Goal: Transaction & Acquisition: Purchase product/service

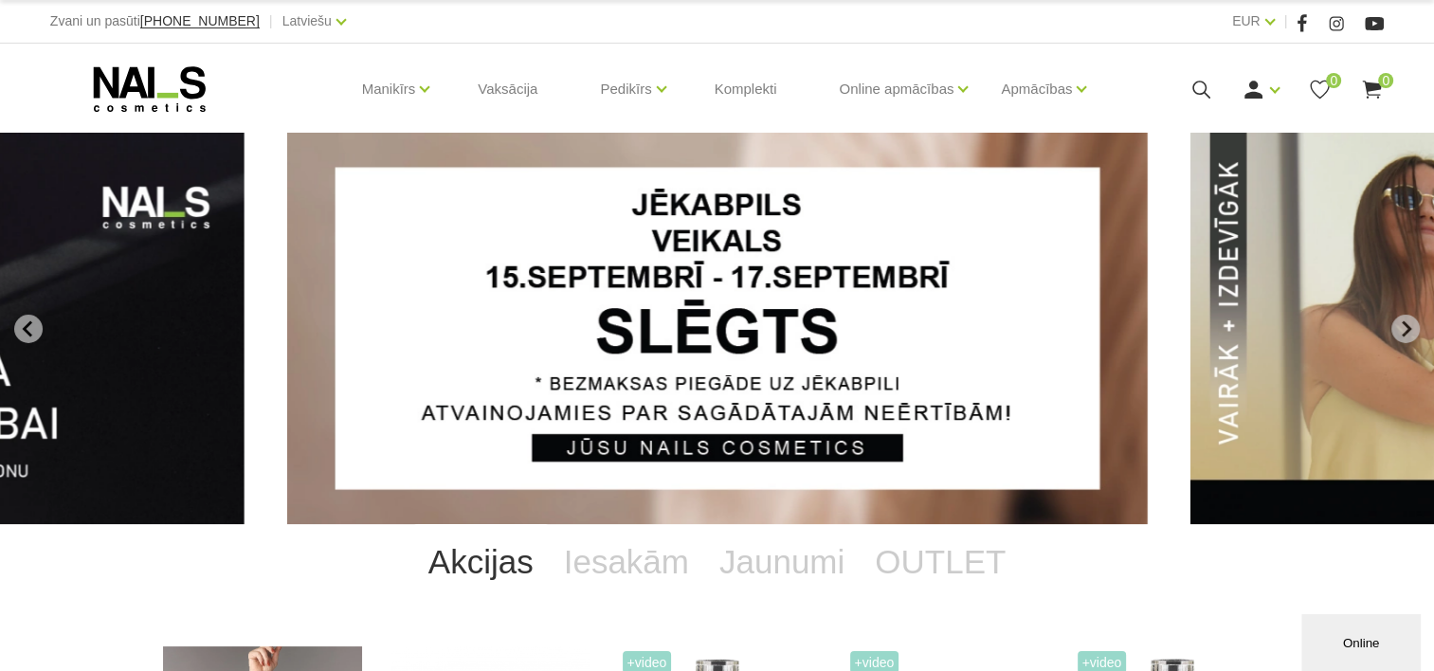
click at [1194, 92] on icon at bounding box center [1201, 90] width 24 height 24
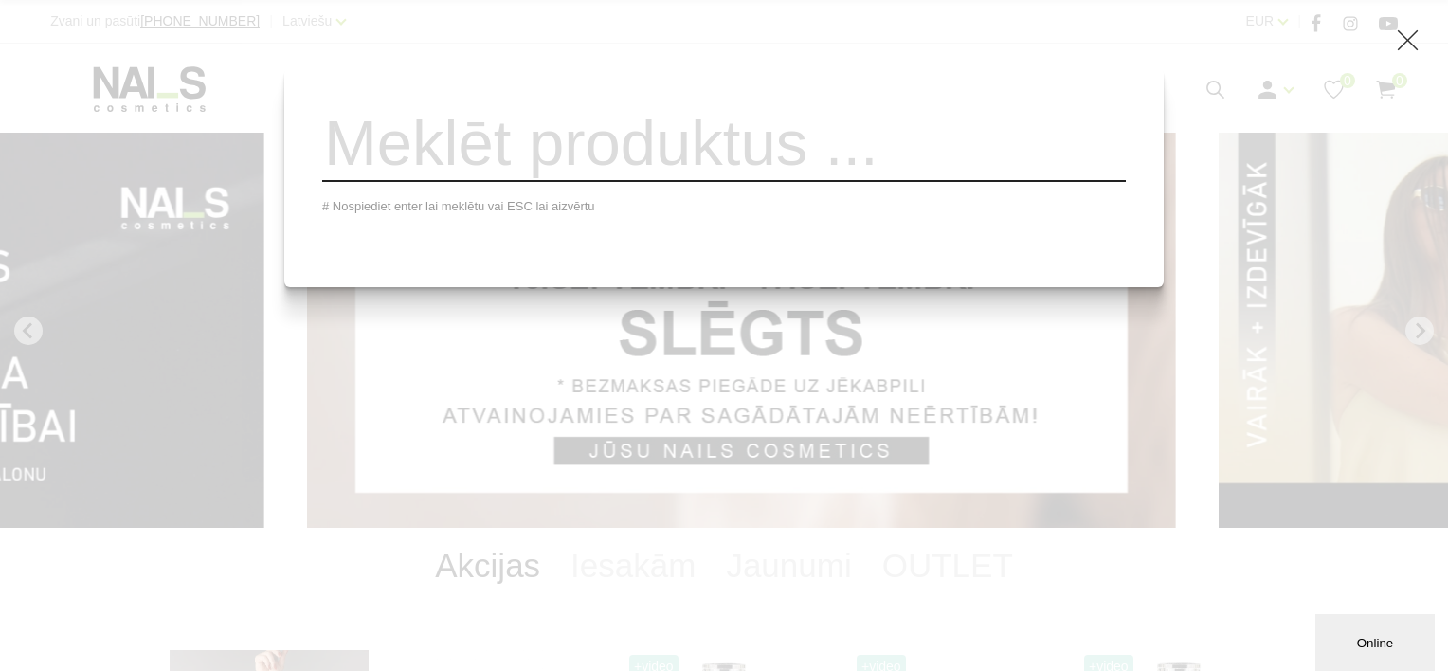
paste input "GEL BRUSH CLEANSER & RESTORE."
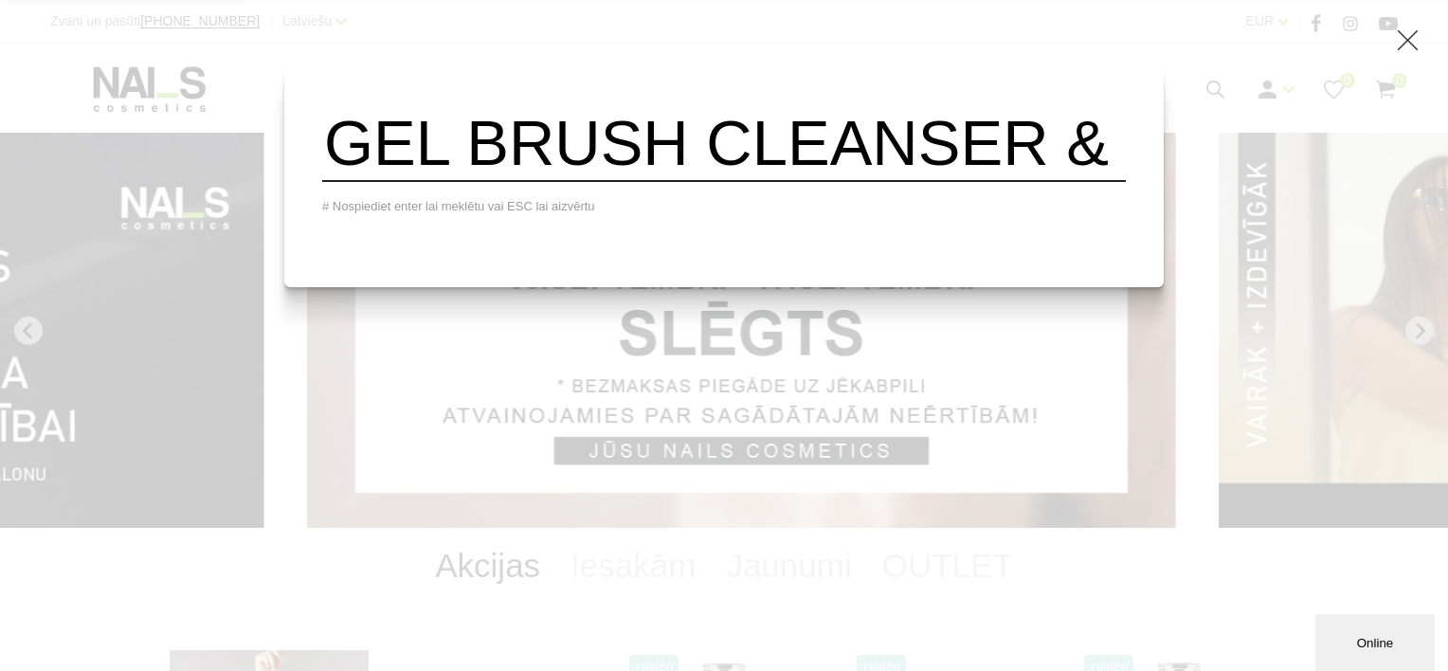
scroll to position [0, 268]
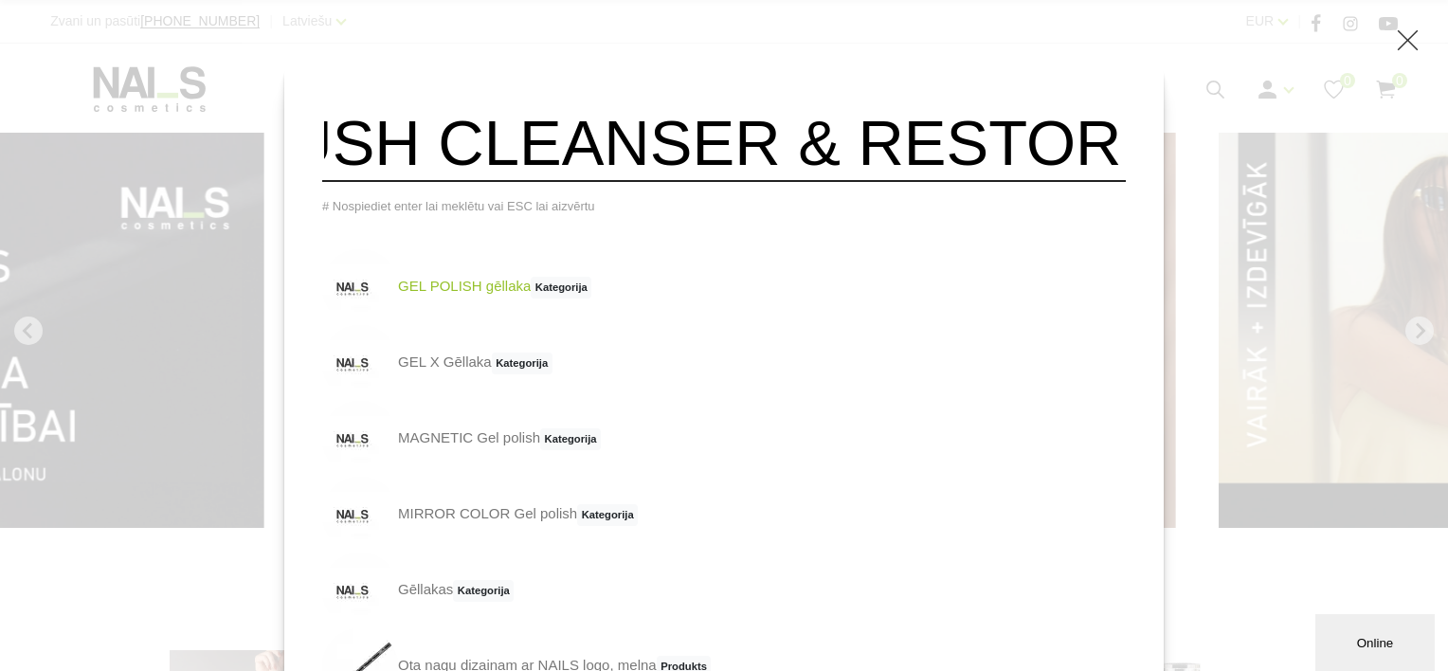
type input "GEL BRUSH CLEANSER & RESTORE."
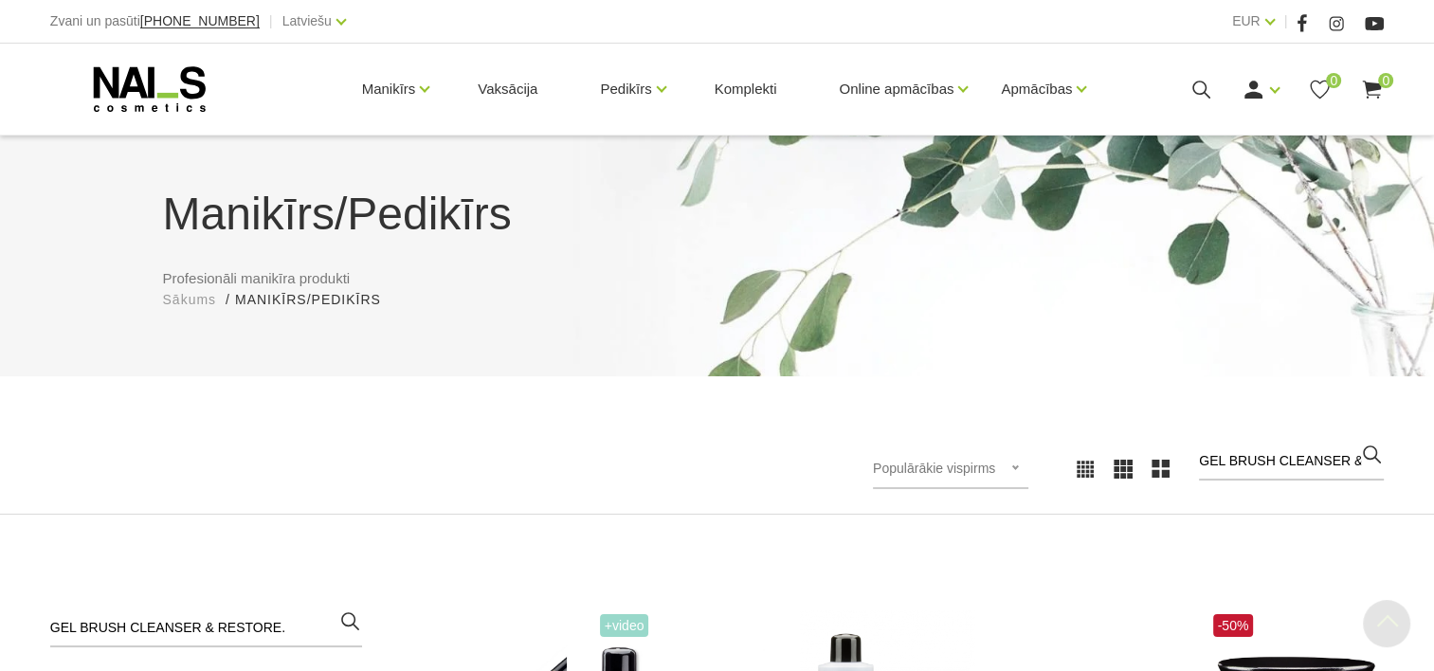
scroll to position [587, 0]
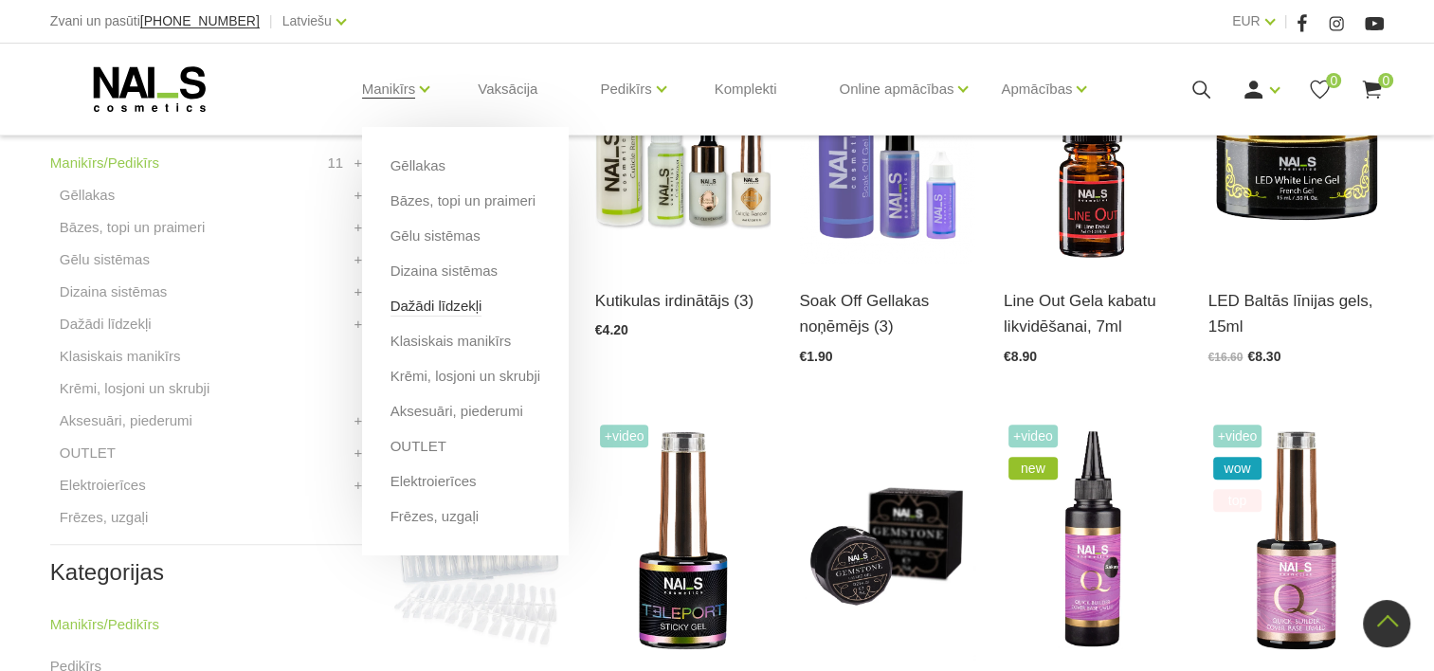
click at [427, 307] on link "Dažādi līdzekļi" at bounding box center [436, 306] width 92 height 21
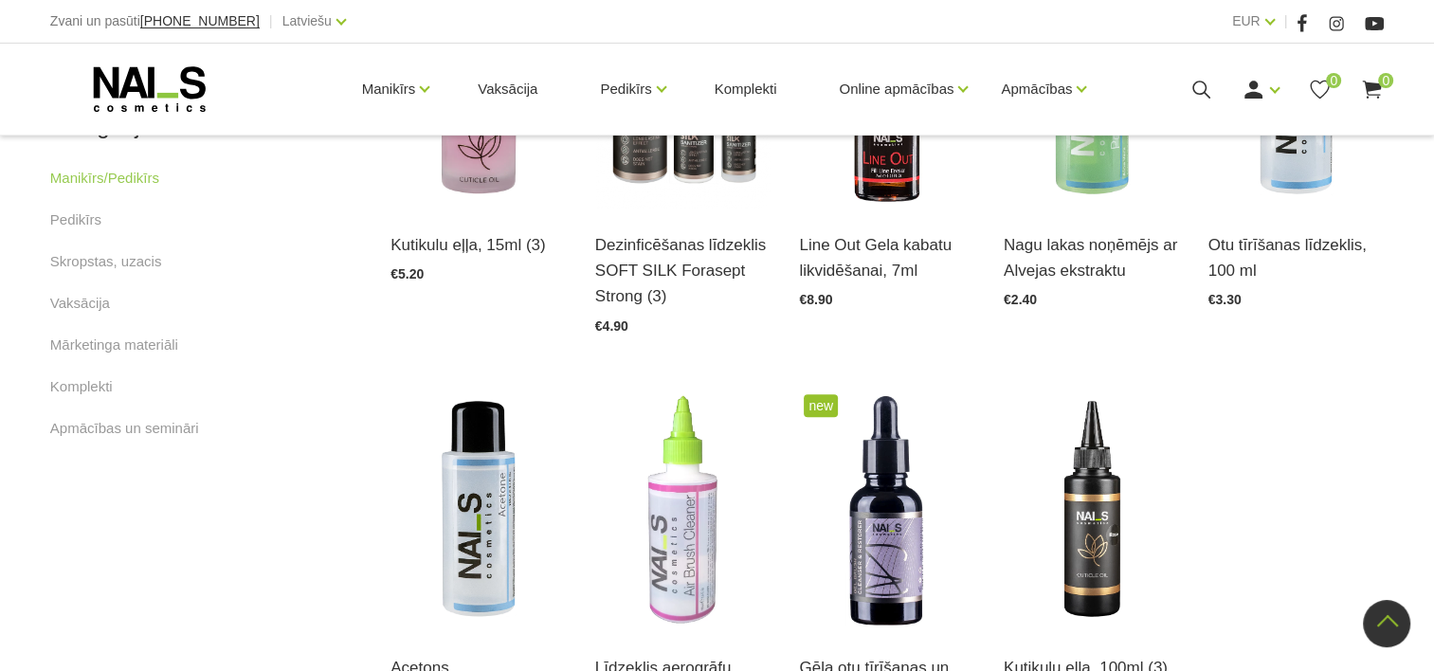
scroll to position [1232, 0]
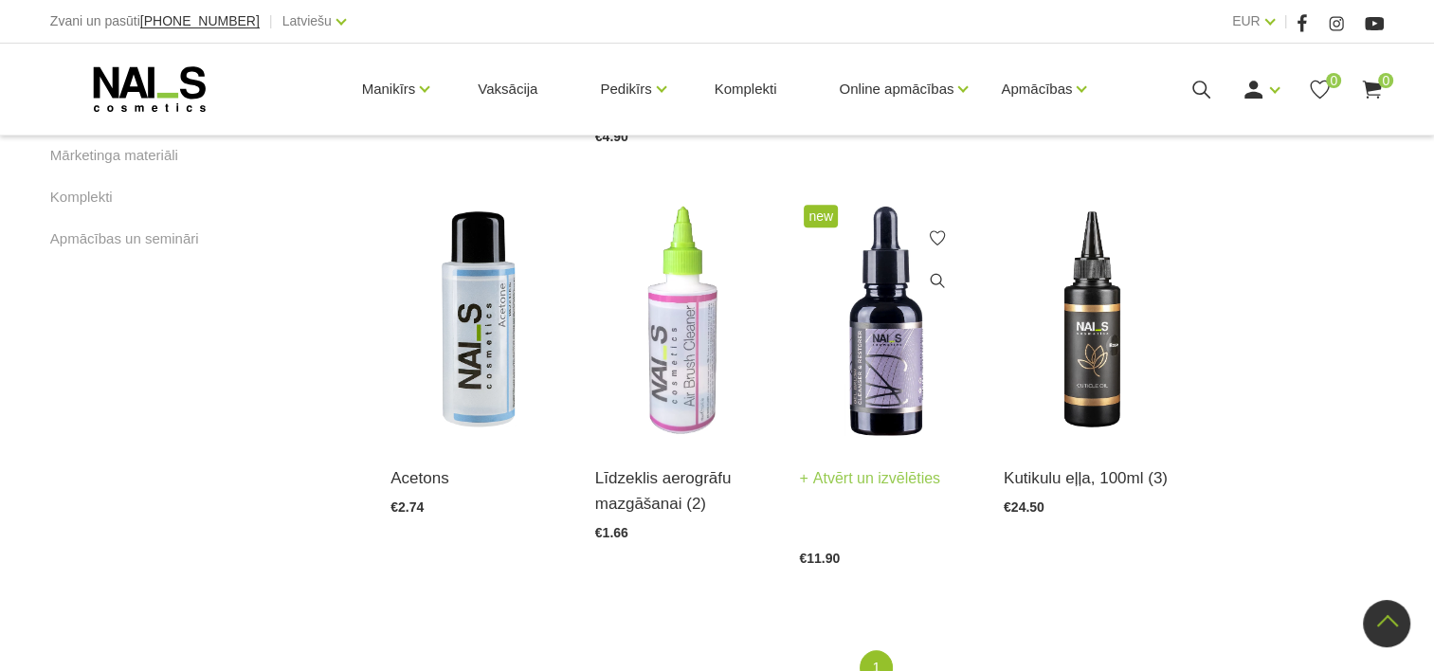
click at [826, 384] on img at bounding box center [887, 321] width 176 height 242
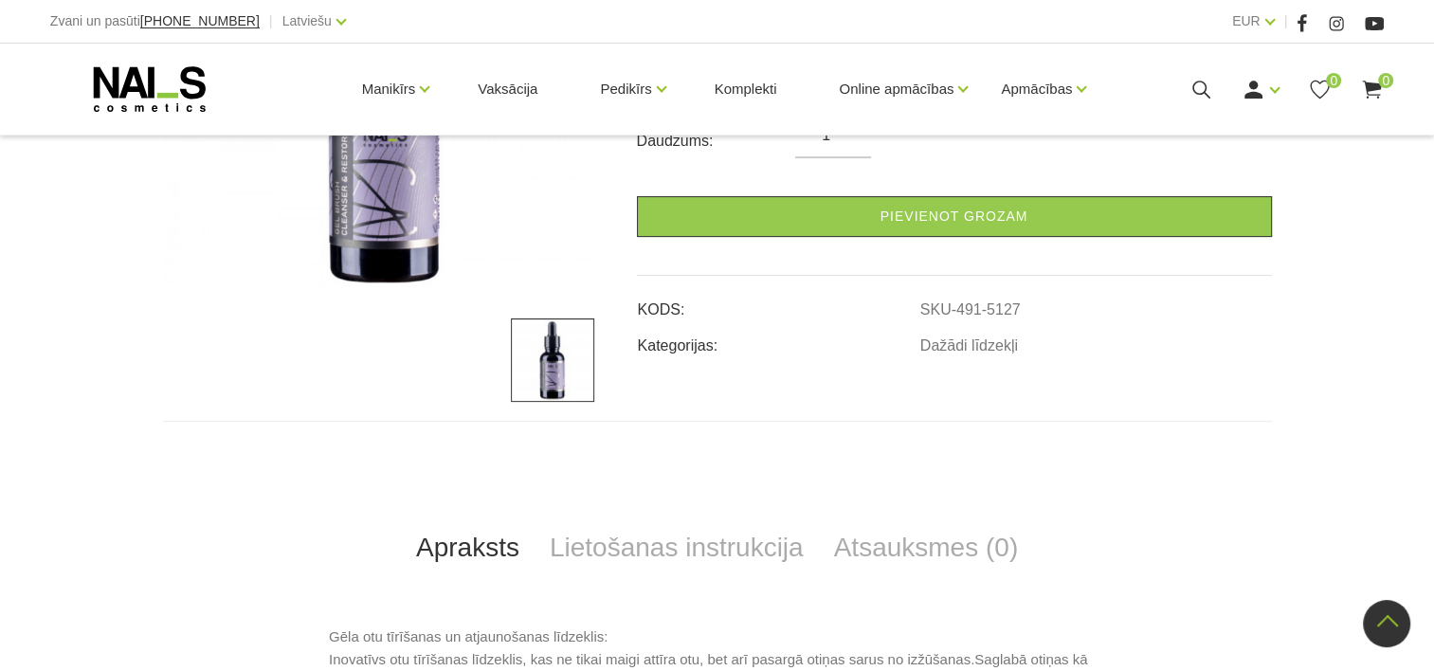
scroll to position [758, 0]
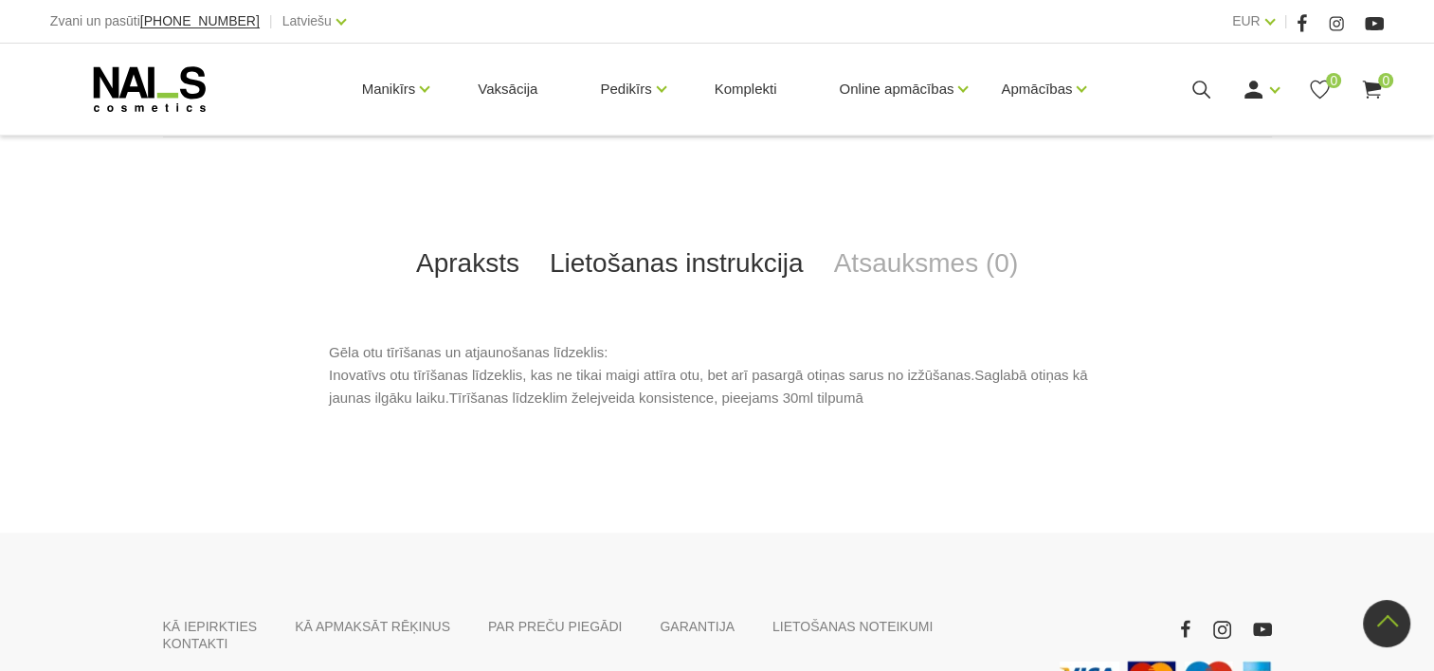
click at [701, 277] on link "Lietošanas instrukcija" at bounding box center [677, 263] width 284 height 63
